Goal: Check status: Check status

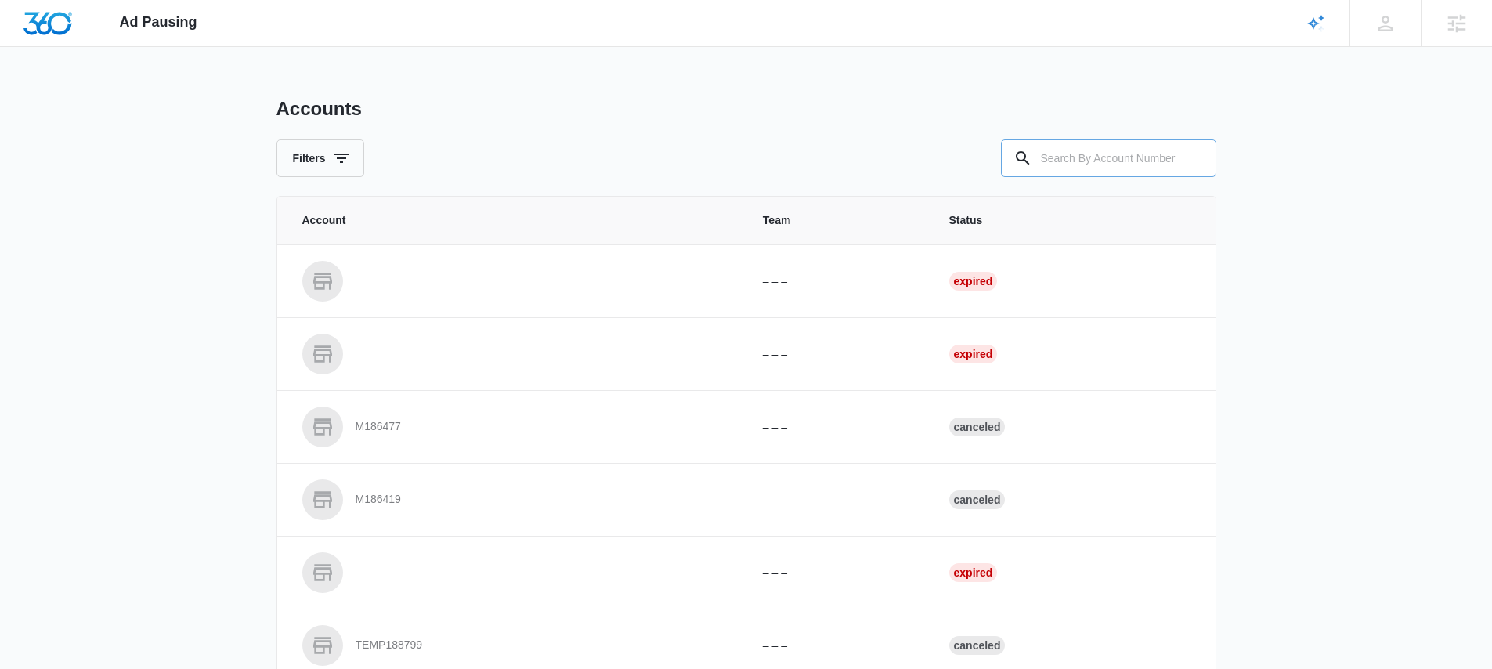
click at [1103, 166] on input "text" at bounding box center [1108, 158] width 215 height 38
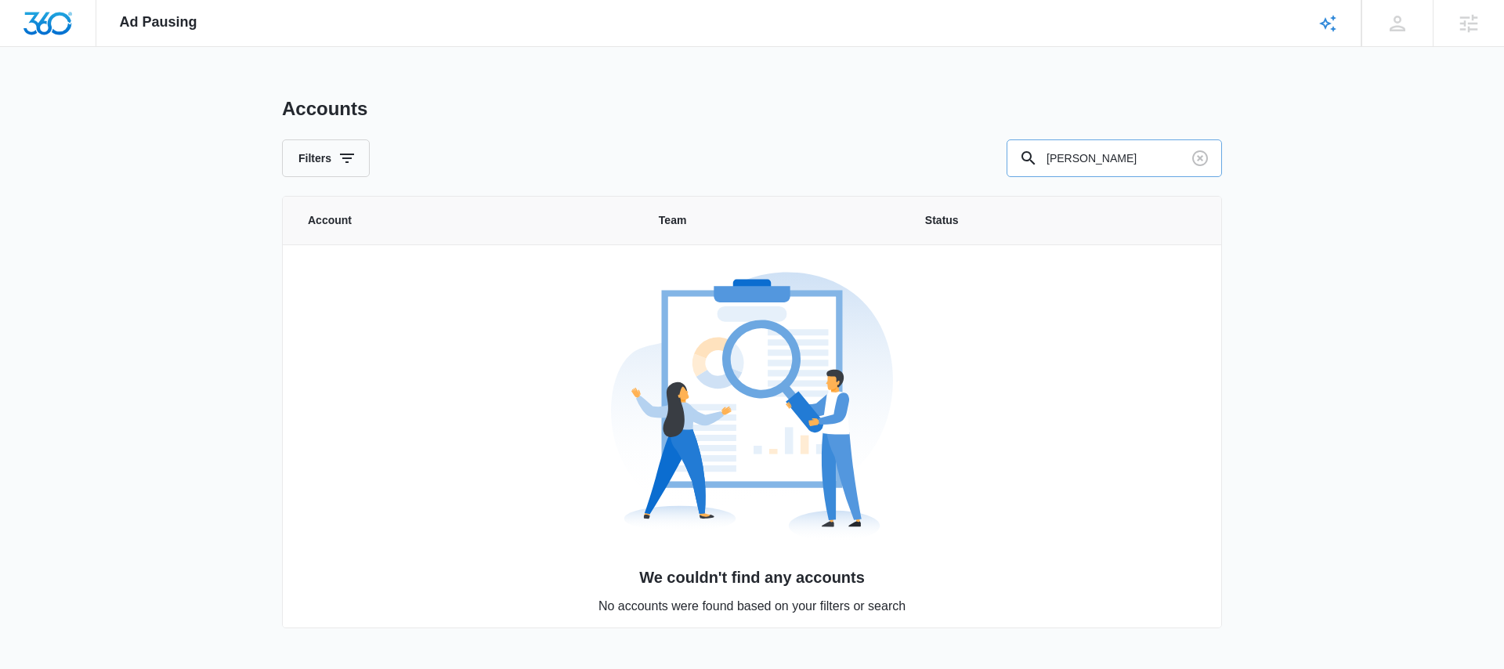
click at [1087, 164] on input "[PERSON_NAME]" at bounding box center [1113, 158] width 215 height 38
click at [1086, 164] on input "[PERSON_NAME]" at bounding box center [1113, 158] width 215 height 38
type input "M316892"
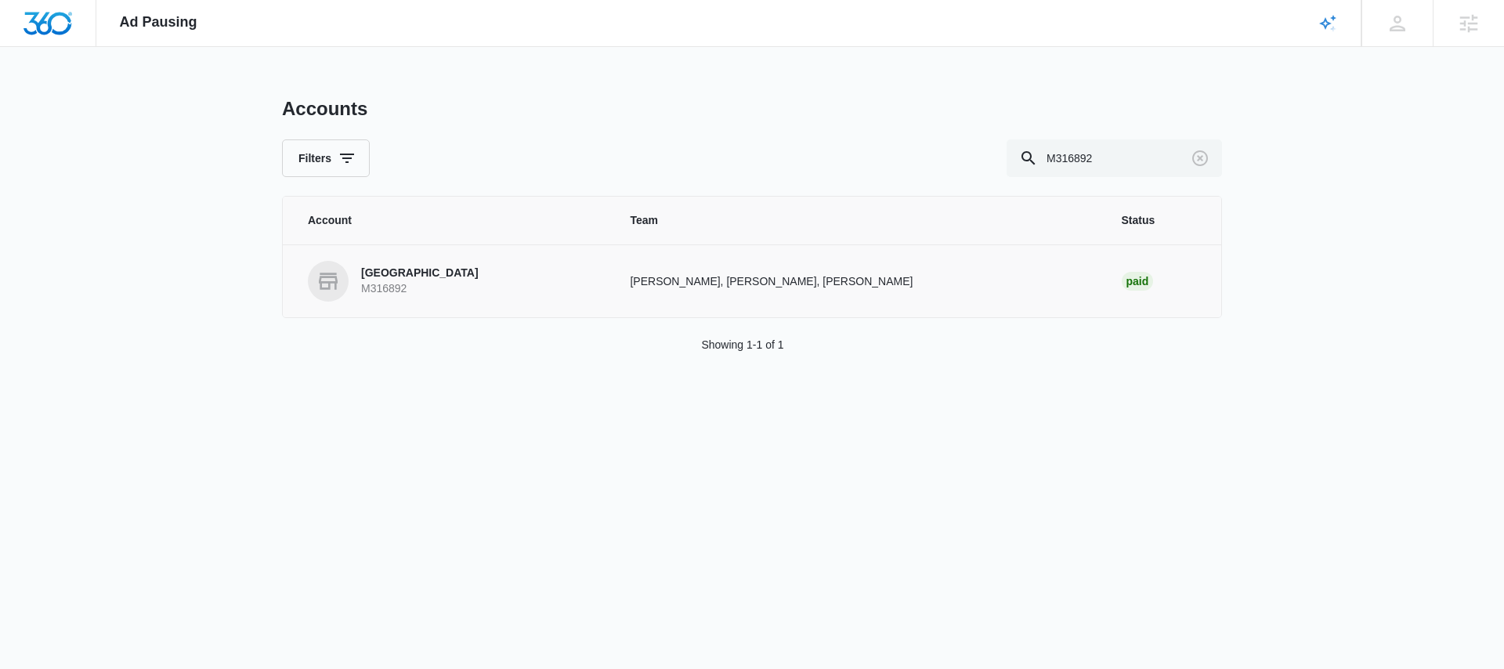
click at [382, 274] on p "[GEOGRAPHIC_DATA]" at bounding box center [419, 274] width 117 height 16
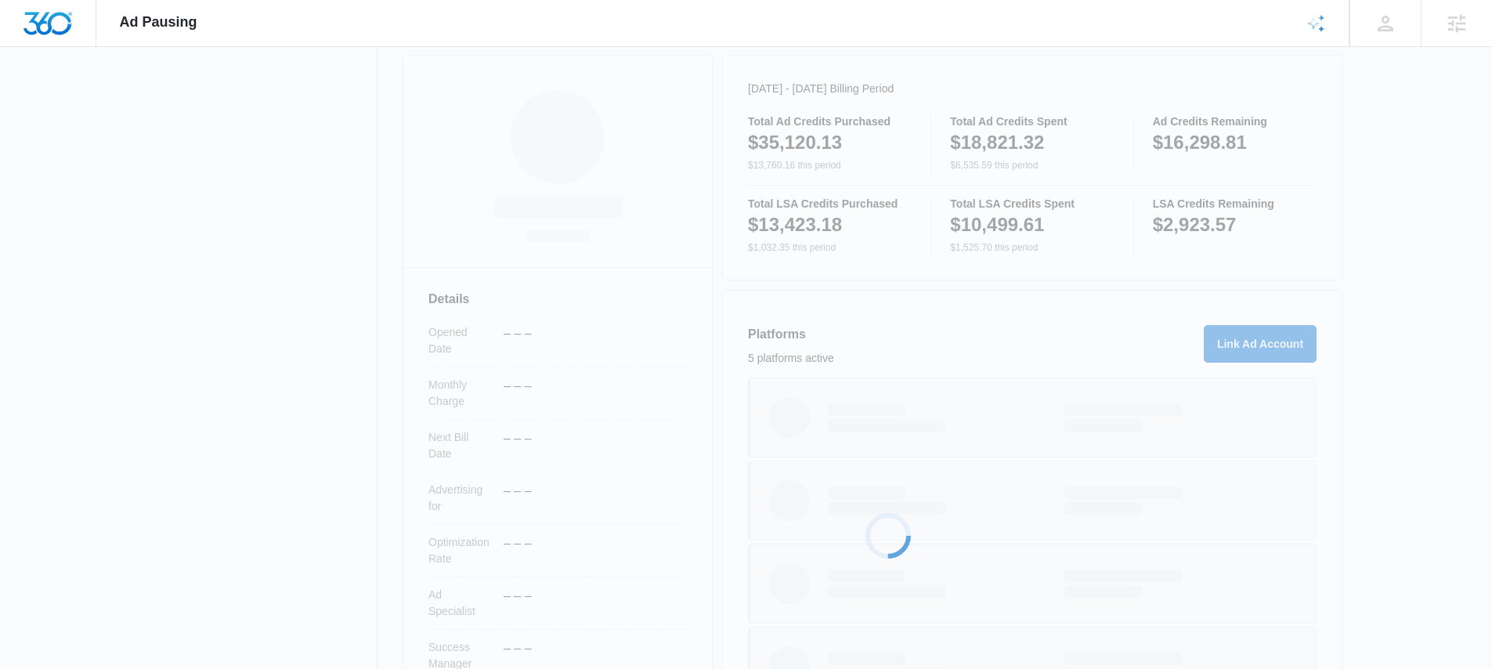
scroll to position [330, 0]
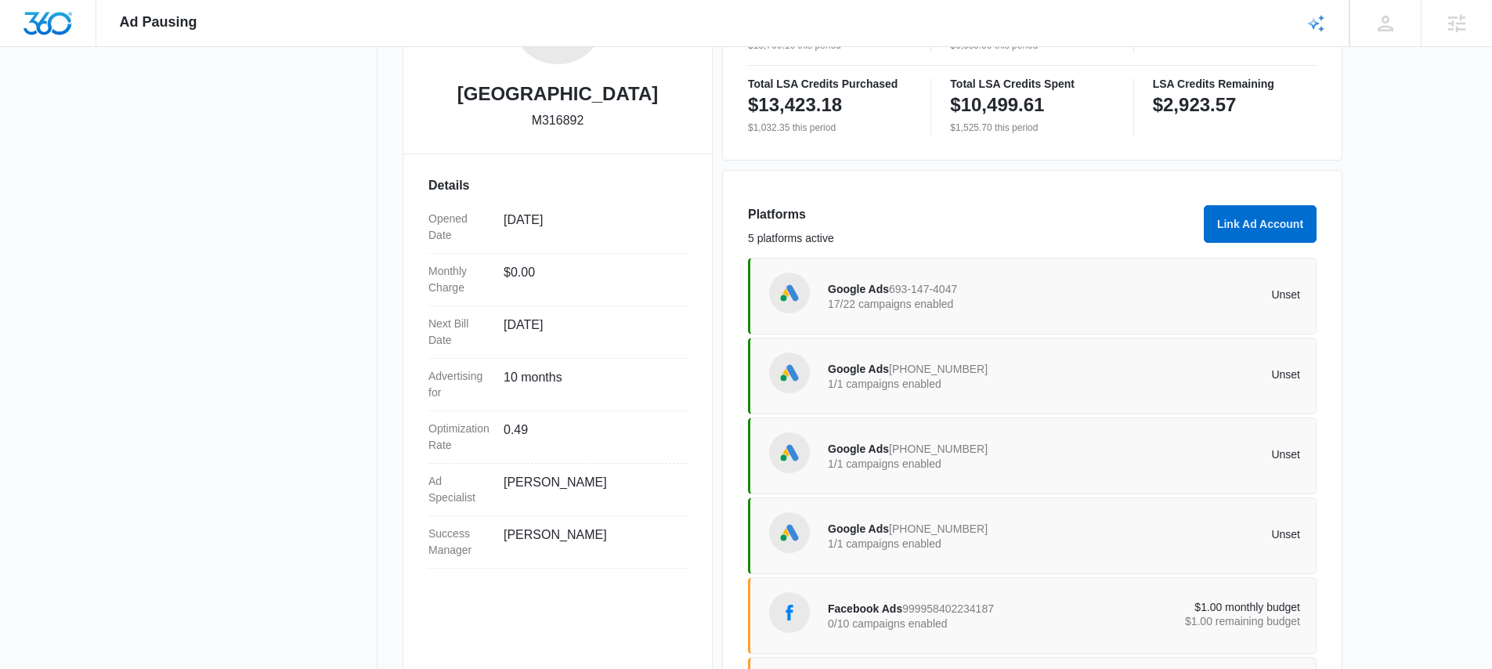
click at [920, 300] on p "17/22 campaigns enabled" at bounding box center [946, 303] width 237 height 11
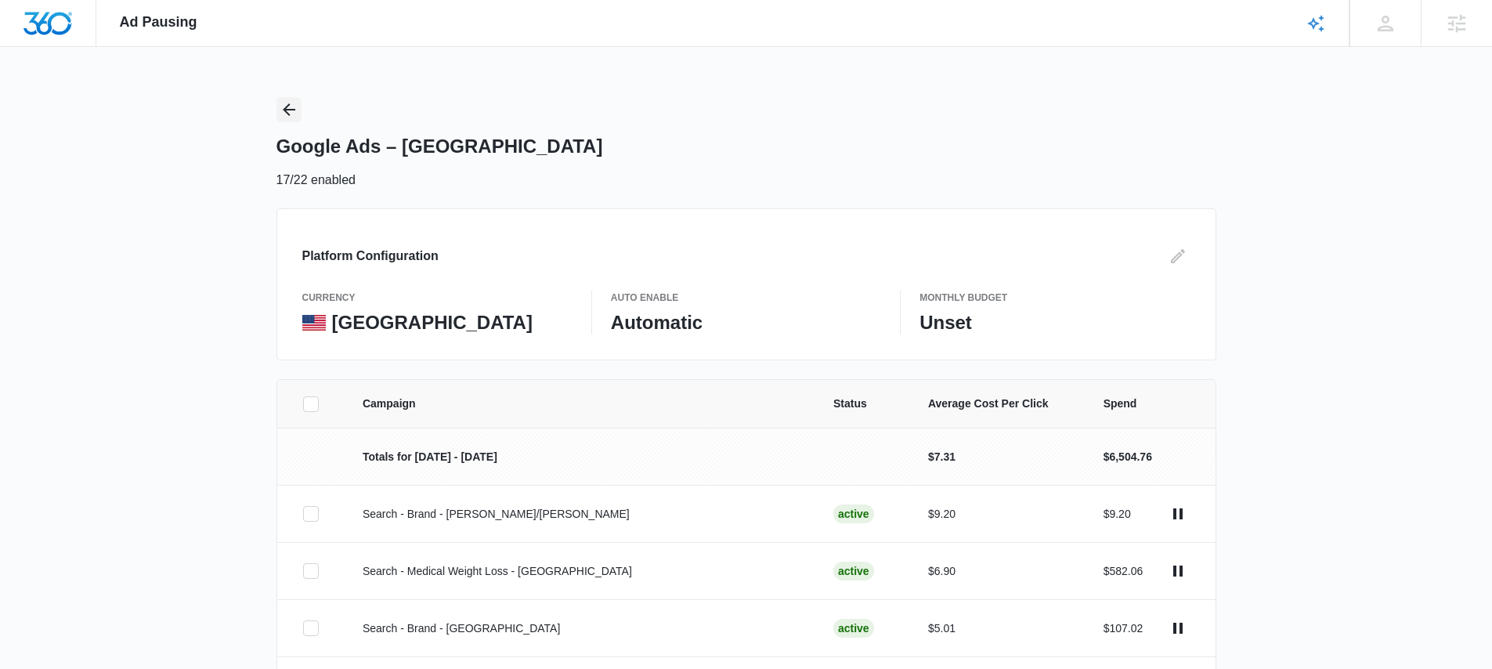
click at [286, 111] on icon "Back" at bounding box center [289, 109] width 13 height 13
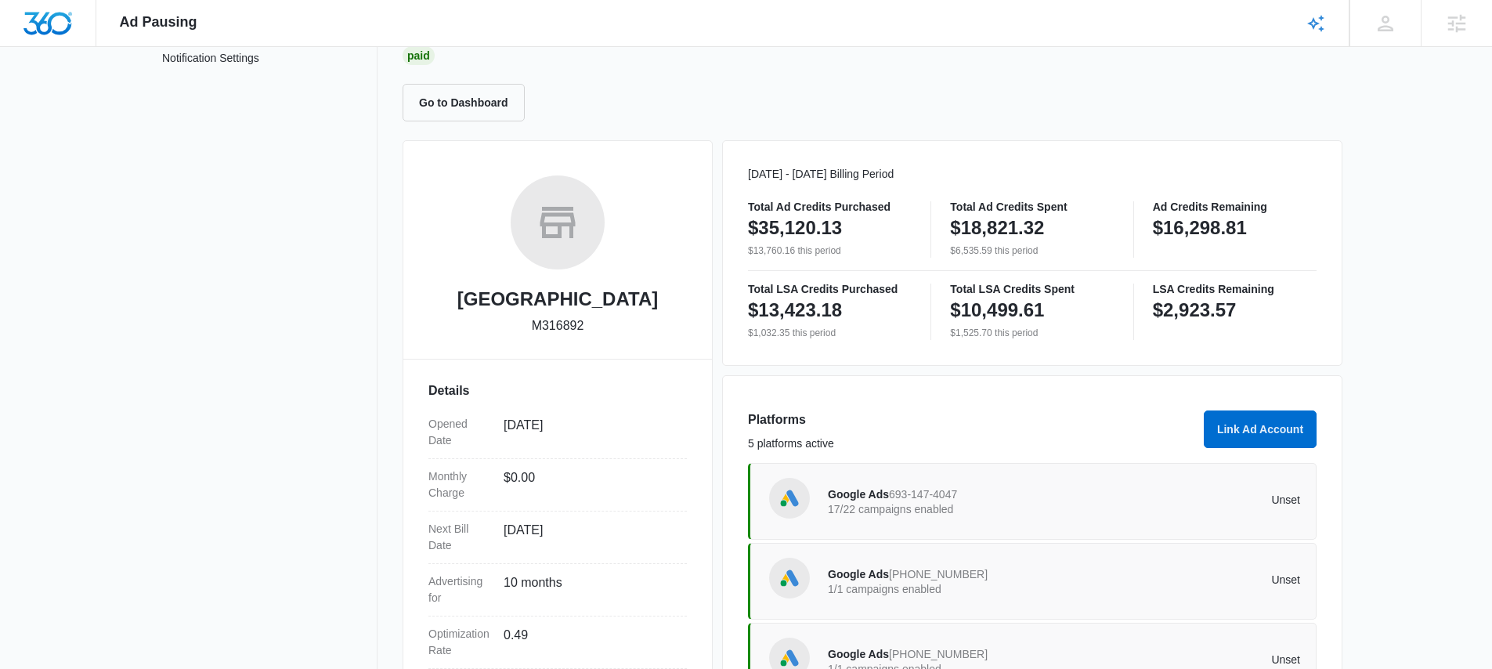
scroll to position [298, 0]
